Goal: Information Seeking & Learning: Learn about a topic

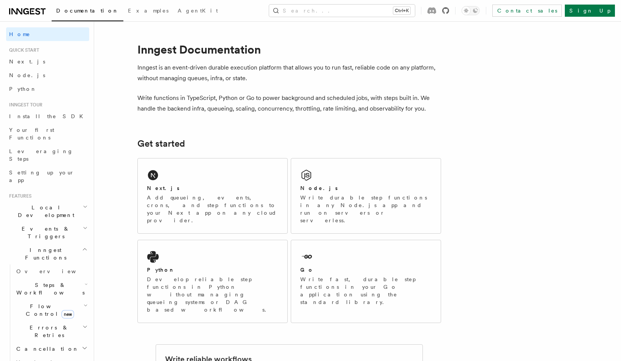
click at [449, 14] on icon at bounding box center [445, 10] width 7 height 7
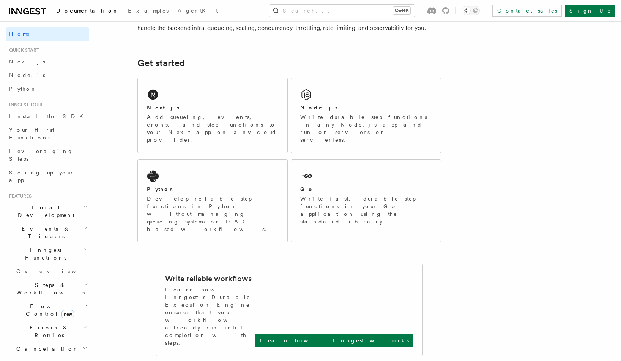
scroll to position [61, 0]
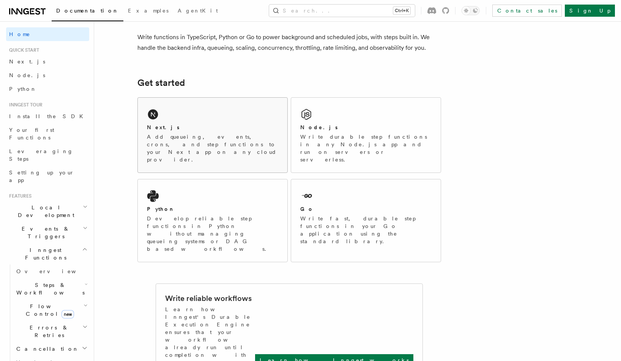
click at [202, 123] on div "Next.js" at bounding box center [212, 127] width 131 height 8
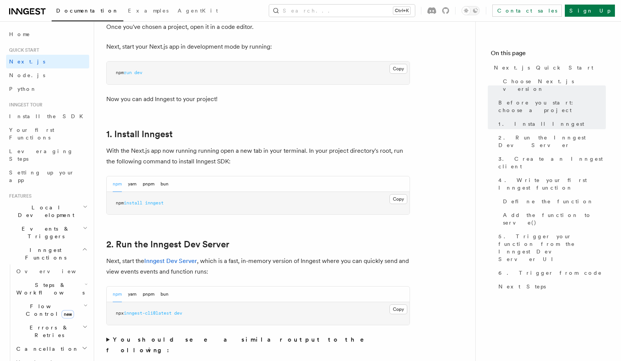
scroll to position [364, 0]
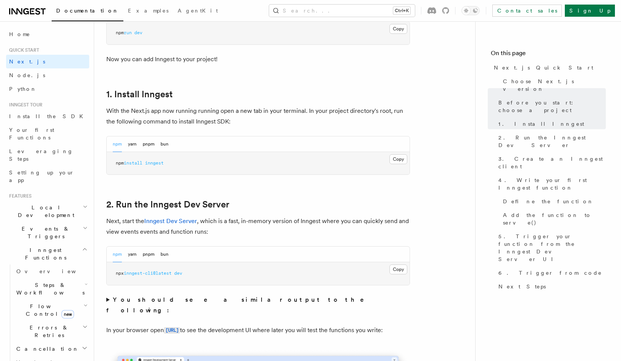
click at [158, 164] on span "inngest" at bounding box center [154, 162] width 19 height 5
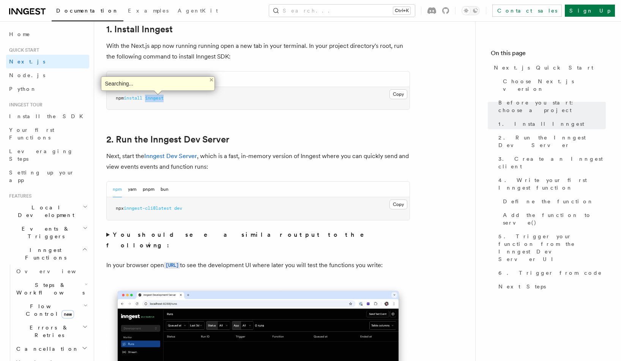
scroll to position [410, 0]
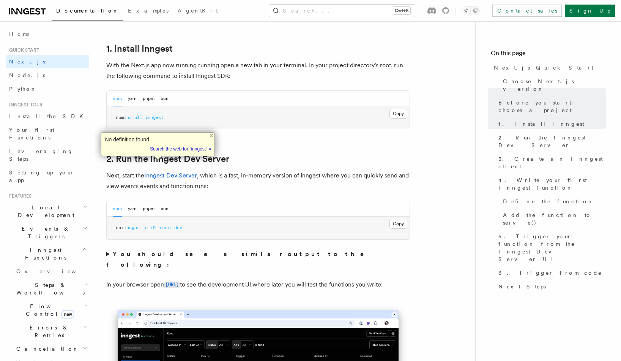
click at [242, 181] on p "Next, start the Inngest Dev Server , which is a fast, in-memory version of Inng…" at bounding box center [258, 180] width 304 height 21
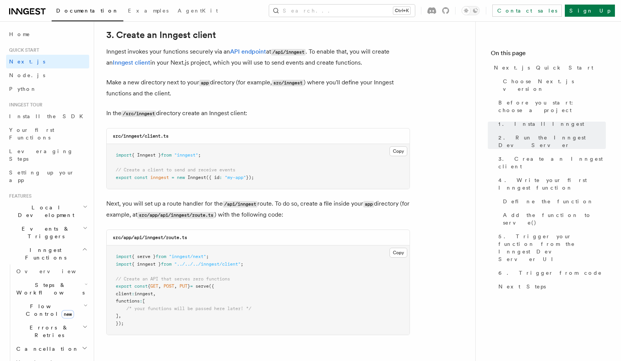
scroll to position [911, 0]
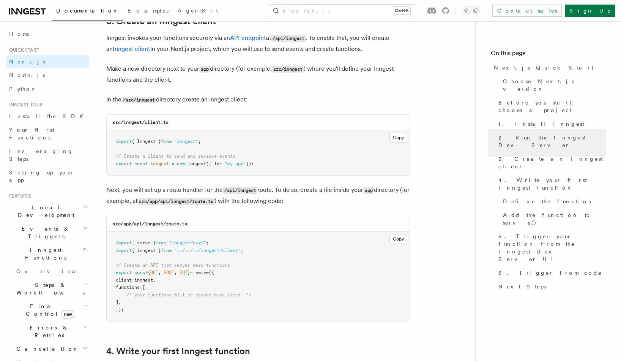
click at [159, 163] on span "inngest" at bounding box center [159, 163] width 19 height 5
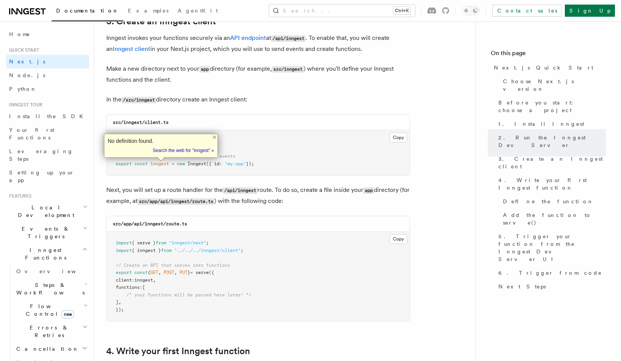
click at [240, 169] on pre "import { Inngest } from "inngest" ; // Create a client to send and receive even…" at bounding box center [258, 152] width 303 height 45
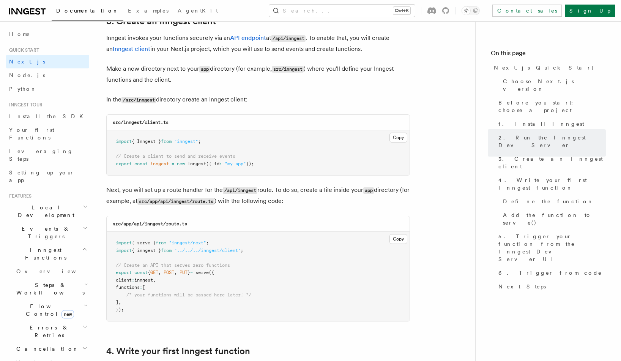
click at [242, 164] on span ""my-app"" at bounding box center [235, 163] width 21 height 5
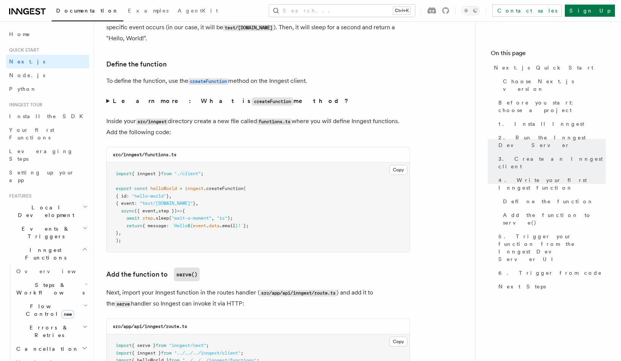
scroll to position [1275, 0]
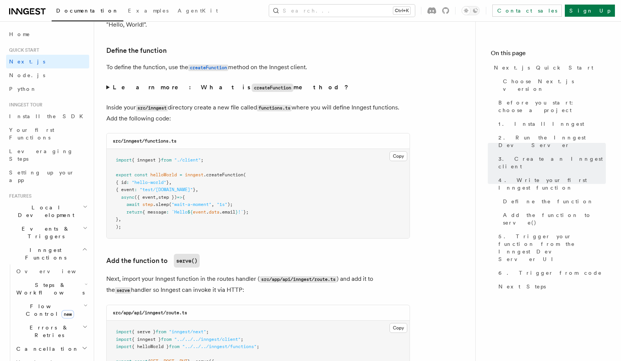
click at [83, 248] on icon "button" at bounding box center [84, 249] width 3 height 2
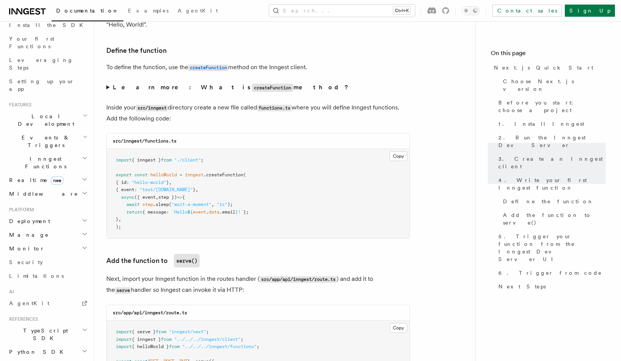
click at [69, 187] on h2 "Middleware" at bounding box center [47, 194] width 83 height 14
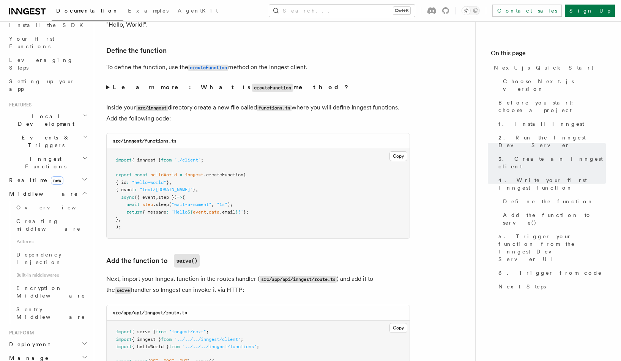
click at [69, 187] on h2 "Middleware" at bounding box center [47, 194] width 83 height 14
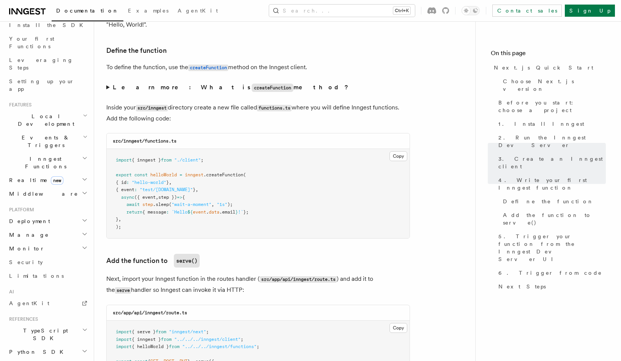
click at [73, 173] on h2 "Realtime new" at bounding box center [47, 180] width 83 height 14
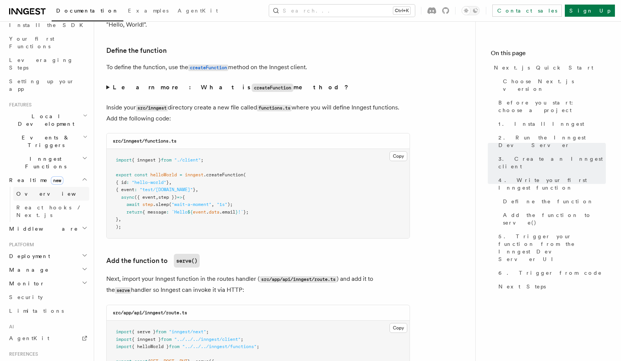
click at [50, 187] on link "Overview" at bounding box center [51, 194] width 76 height 14
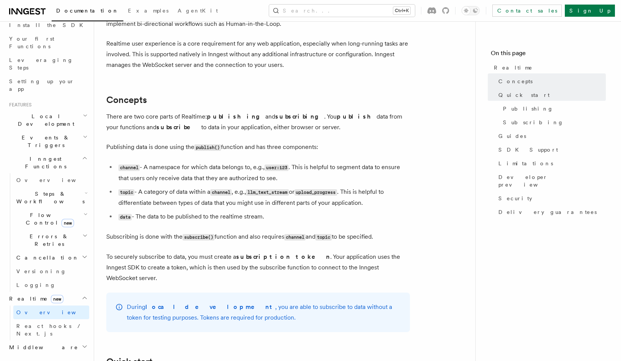
scroll to position [46, 0]
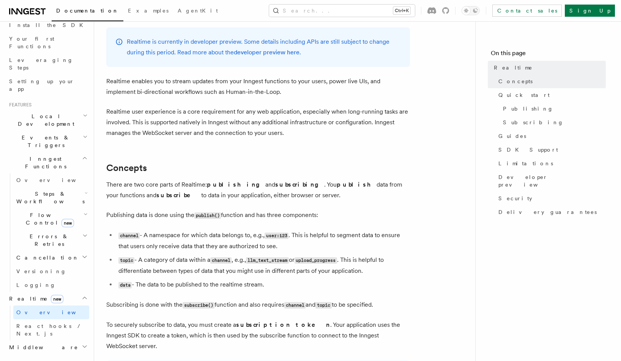
click at [82, 295] on icon "button" at bounding box center [85, 298] width 6 height 6
click at [76, 152] on h2 "Inngest Functions" at bounding box center [47, 162] width 83 height 21
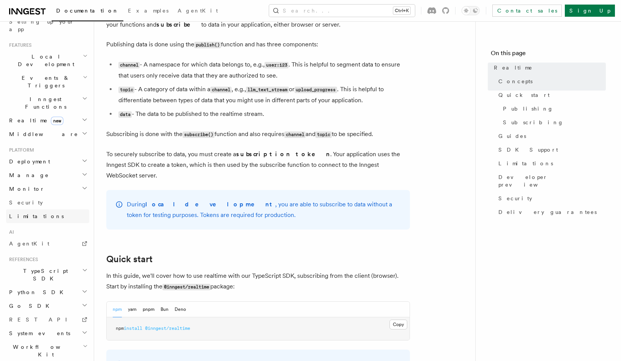
scroll to position [228, 0]
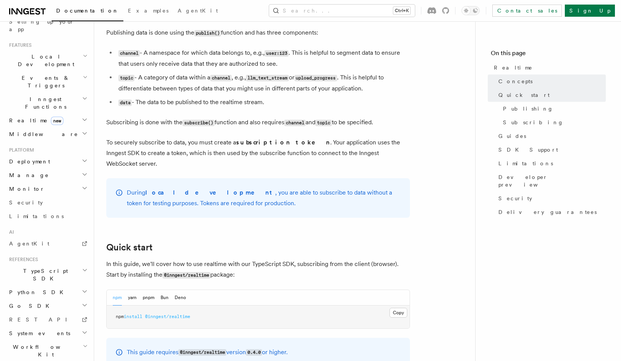
click at [44, 340] on h2 "Workflow Kit" at bounding box center [47, 350] width 83 height 21
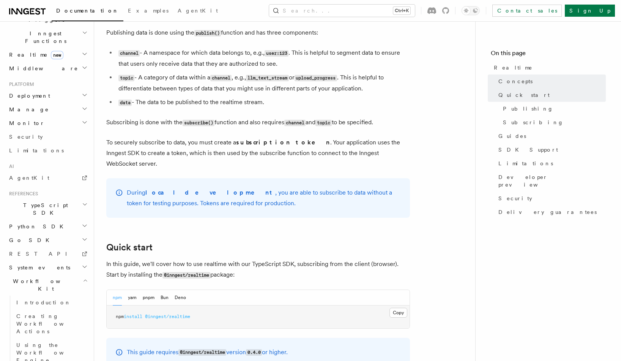
scroll to position [219, 0]
click at [51, 271] on h2 "Workflow Kit" at bounding box center [47, 281] width 83 height 21
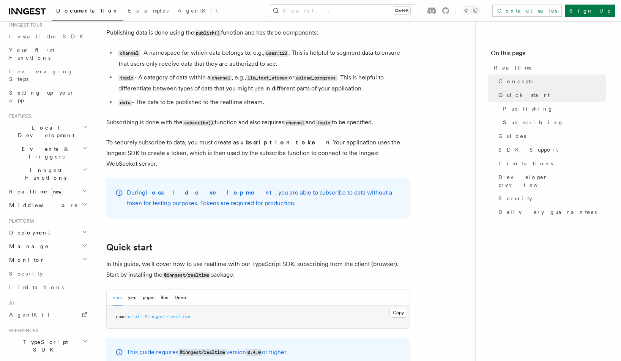
scroll to position [151, 0]
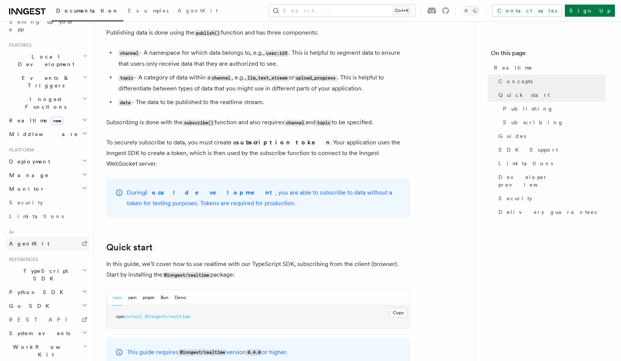
click at [29, 240] on span "AgentKit" at bounding box center [29, 243] width 40 height 6
